Goal: Navigation & Orientation: Go to known website

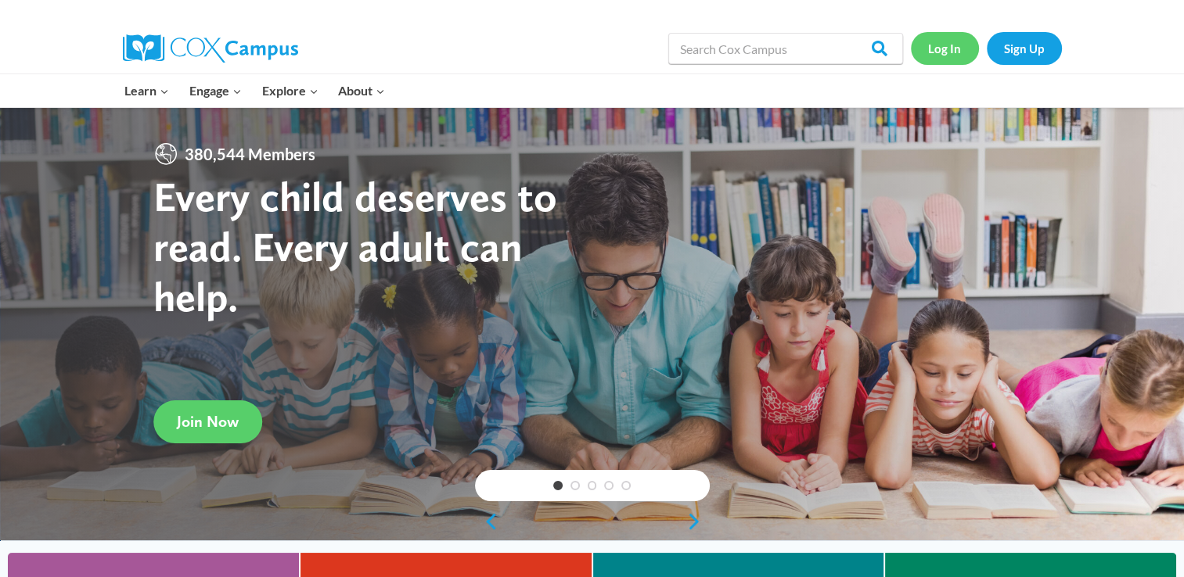
click at [948, 45] on link "Log In" at bounding box center [945, 48] width 68 height 32
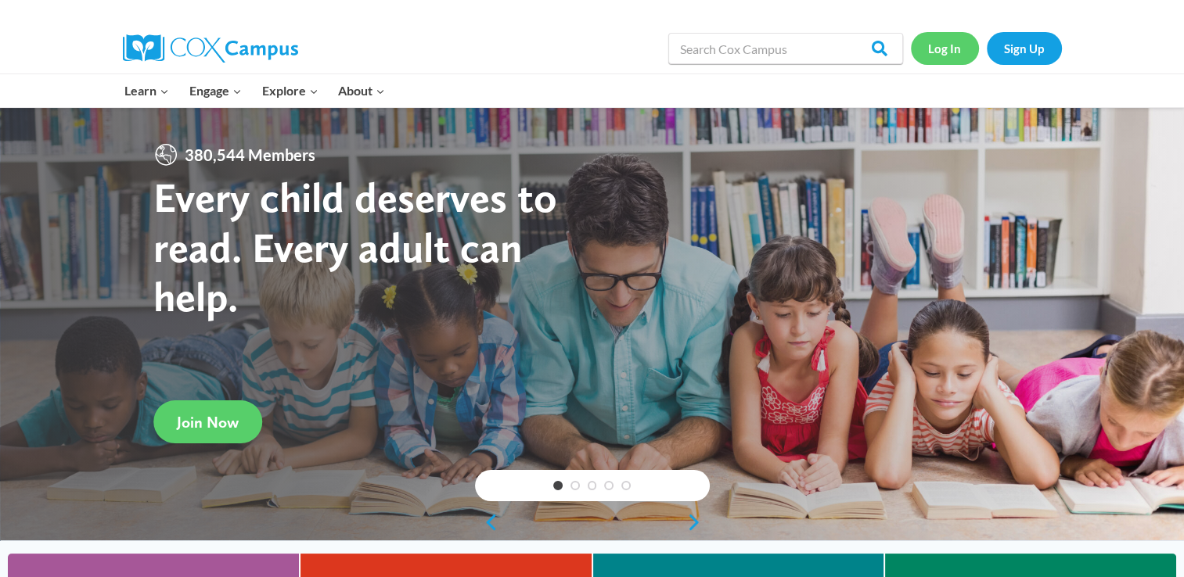
click at [945, 41] on link "Log In" at bounding box center [945, 48] width 68 height 32
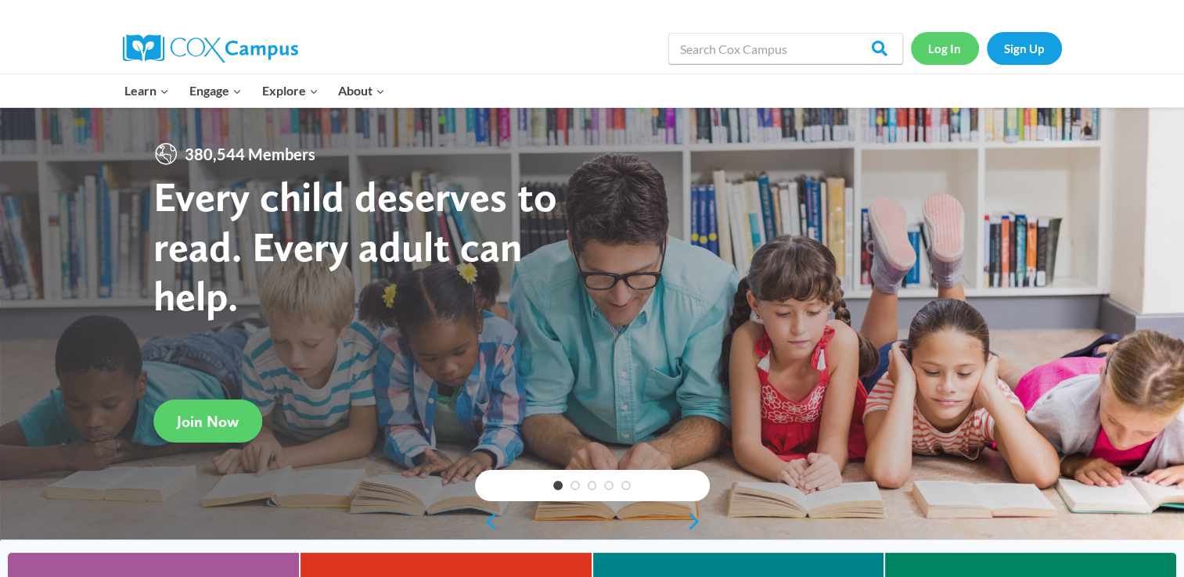
click at [945, 50] on link "Log In" at bounding box center [945, 48] width 68 height 32
